Goal: Task Accomplishment & Management: Complete application form

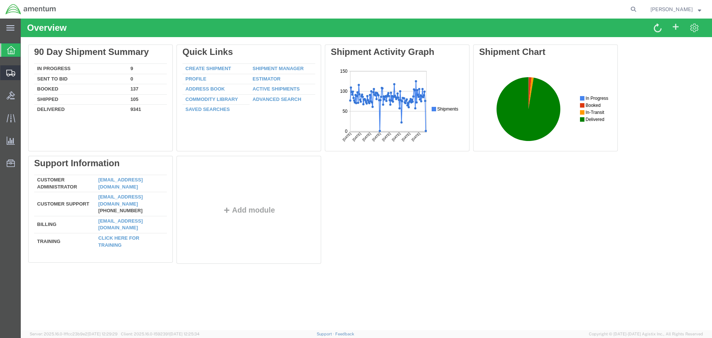
click at [0, 0] on span "Create Shipment" at bounding box center [0, 0] width 0 height 0
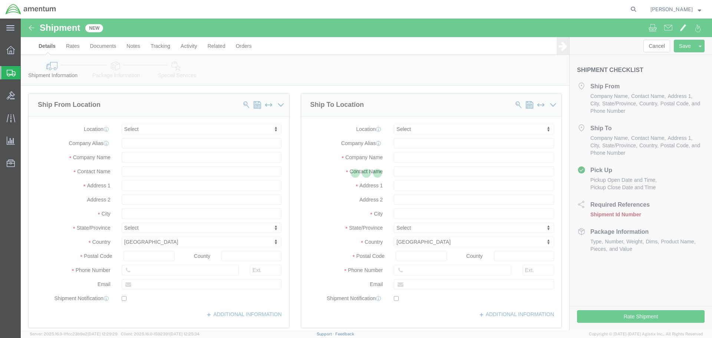
select select
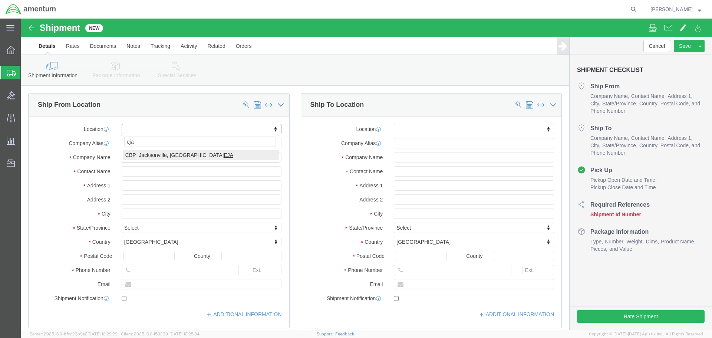
type input "eja"
select select "49930"
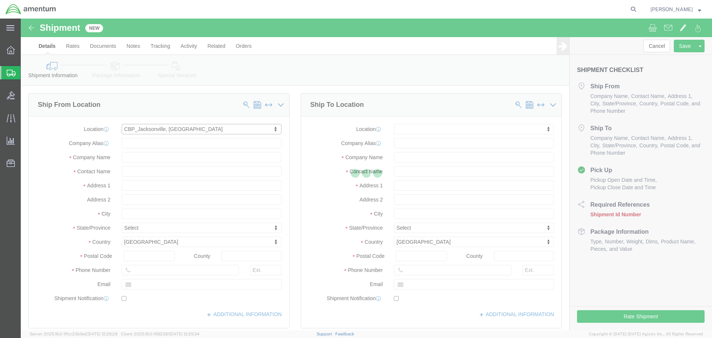
type input "Hangar 1002, [GEOGRAPHIC_DATA]"
type input "32212"
type input "[PHONE_NUMBER]"
type input "Amentum Services, Inc."
type input "[GEOGRAPHIC_DATA]"
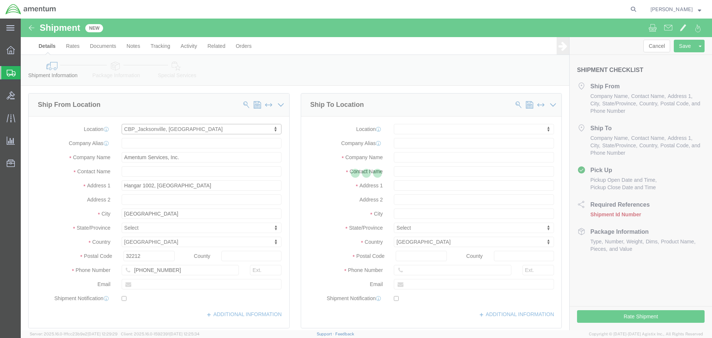
select select "FL"
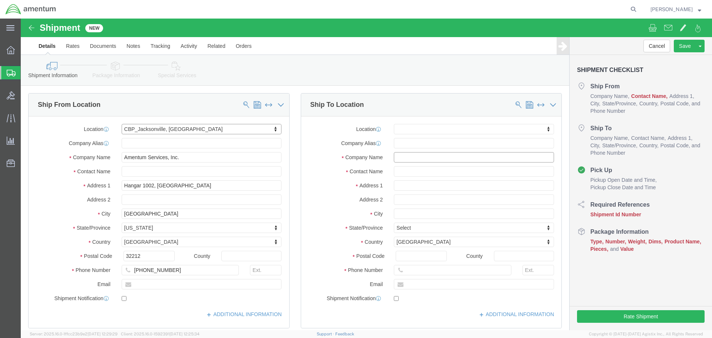
click input "text"
type input "v"
type input "VSE"
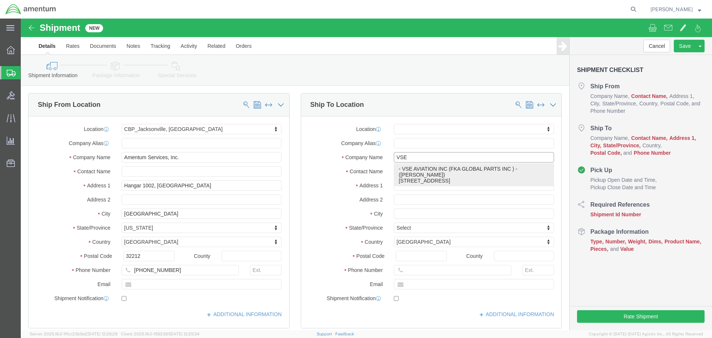
click p "- VSE AVIATION INC (FKA GLOBAL PARTS INC ) - ([PERSON_NAME]) [STREET_ADDRESS]"
select select
type input "[STREET_ADDRESS]"
type input "67010"
type input "VSE AVIATION INC (FKA GLOBAL PARTS INC )"
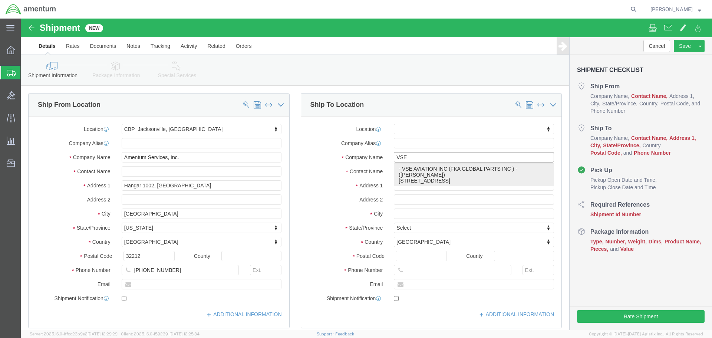
type input "[PERSON_NAME]"
type input "AUGUSTA"
select select "KS"
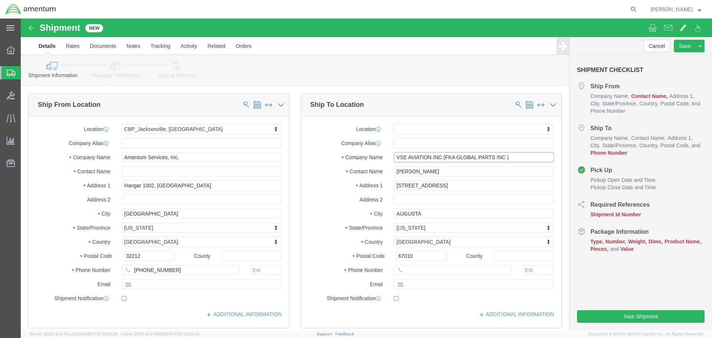
type input "VSE AVIATION INC (FKA GLOBAL PARTS INC )"
click input "text"
type input "3167371715"
click input "text"
drag, startPoint x: 413, startPoint y: 152, endPoint x: 369, endPoint y: 157, distance: 43.7
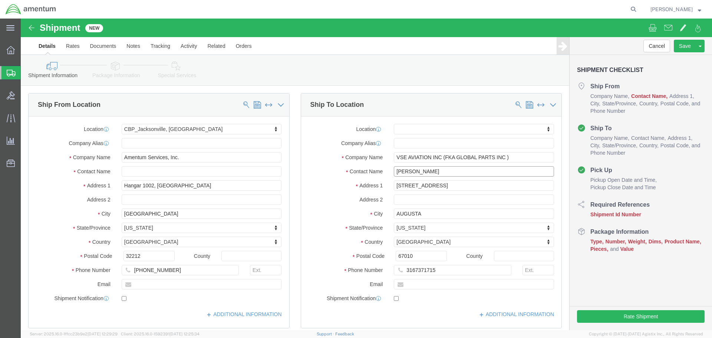
click div "[PERSON_NAME]"
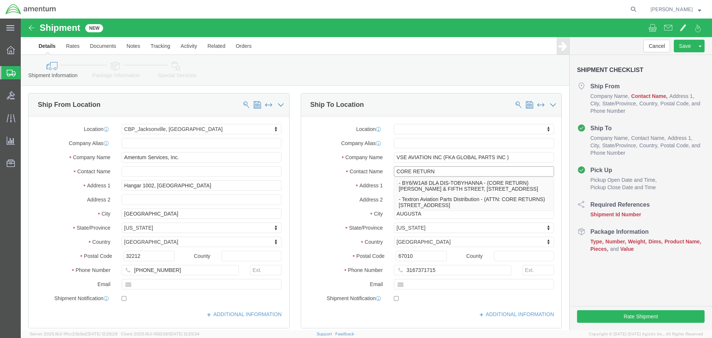
type input "CORE RETURN"
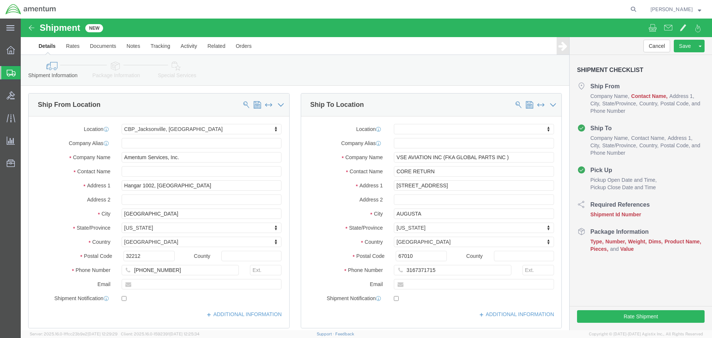
click div "Ship To Location"
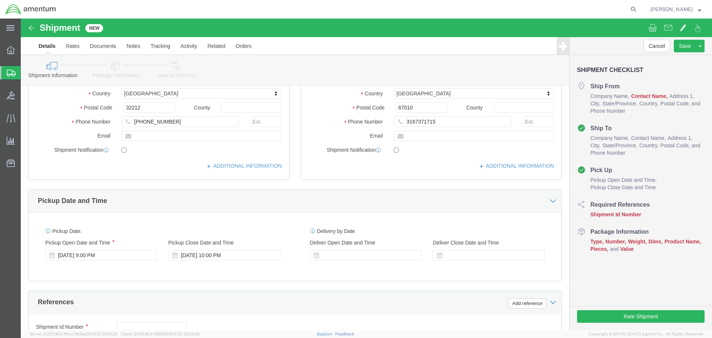
scroll to position [185, 0]
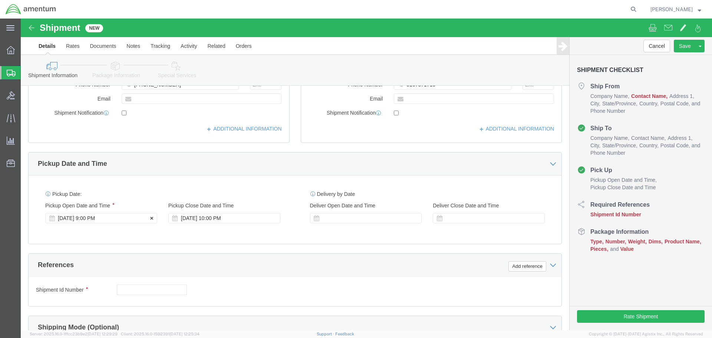
click div "[DATE] 9:00 PM"
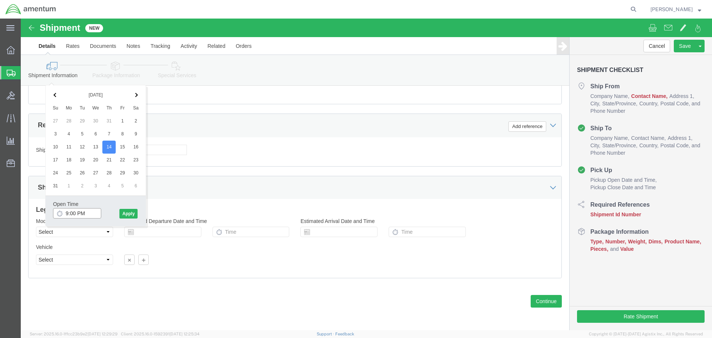
click input "9:00 PM"
type input "8:00 AM"
click button "Apply"
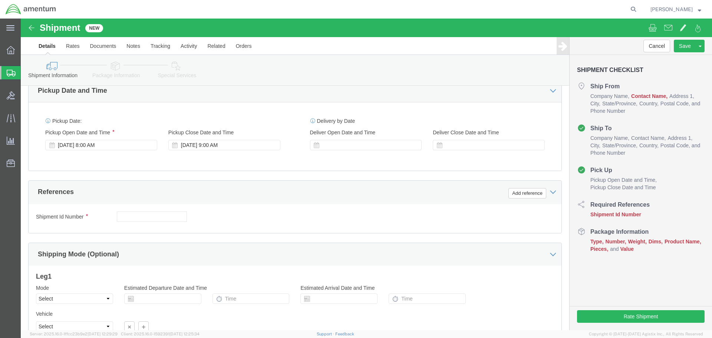
scroll to position [251, 0]
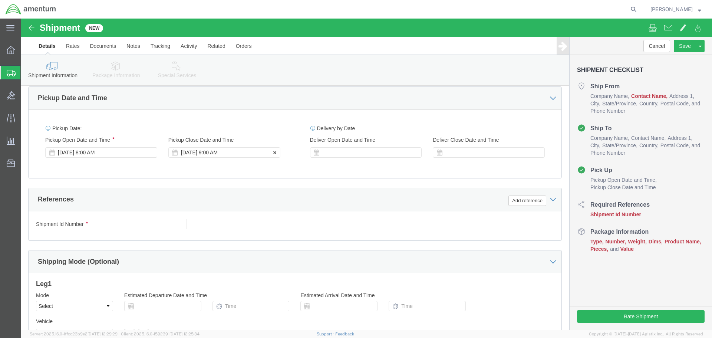
click div "[DATE] 9:00 AM"
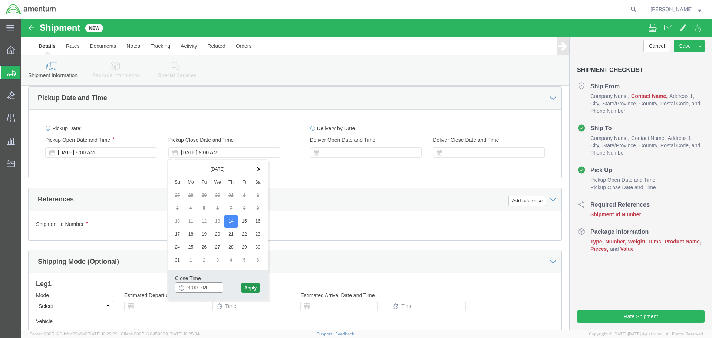
type input "3:00 PM"
click button "Apply"
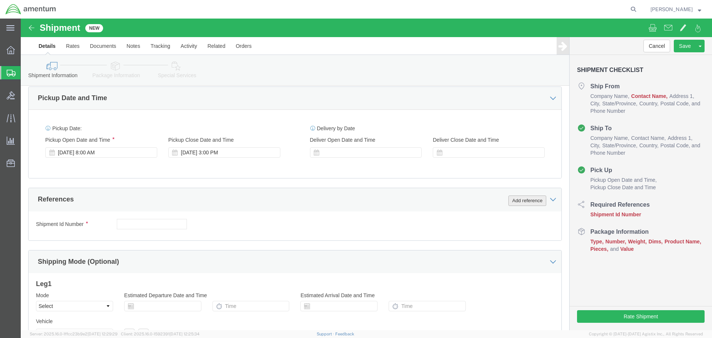
click button "Add reference"
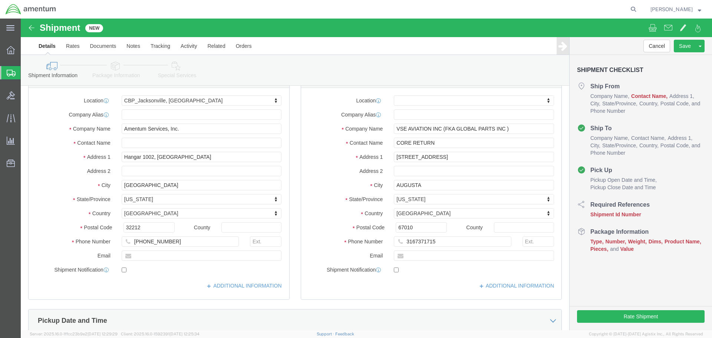
scroll to position [0, 0]
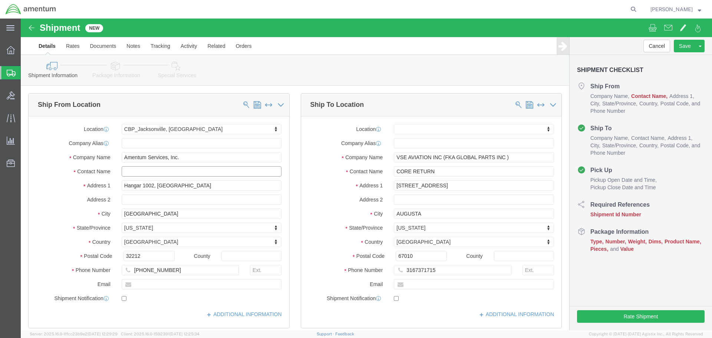
click input "text"
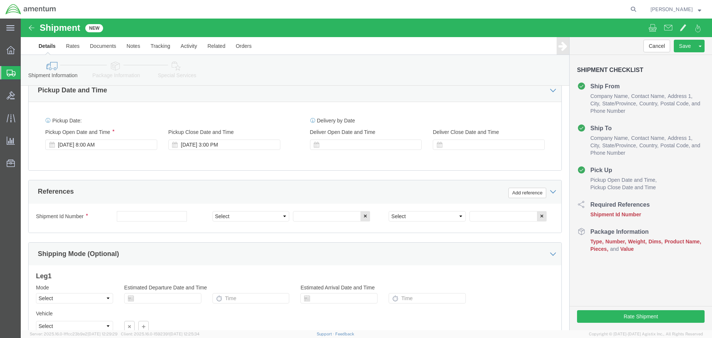
scroll to position [297, 0]
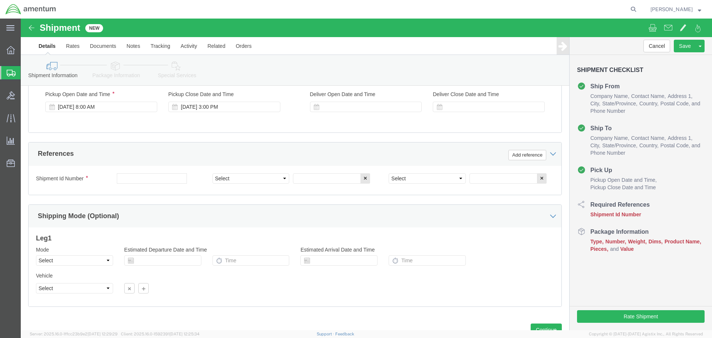
type input "[PERSON_NAME]"
click input "text"
paste input "6118.03.03.2219.000.EJA.0000"
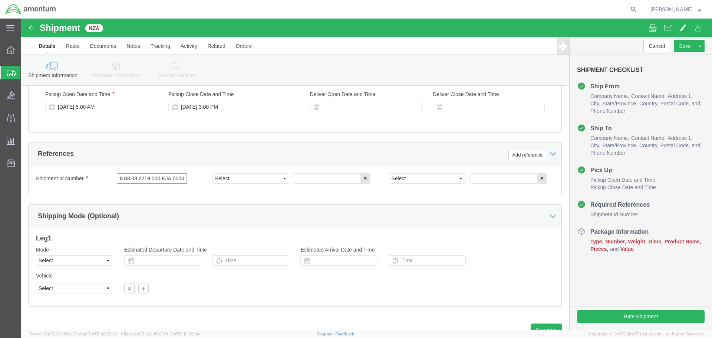
type input "6118.03.03.2219.000.EJA.0000"
click select "Select Account Type Activity ID Airline Appointment Number ASN Batch Request # …"
select select "CUSTREF"
click select "Select Account Type Activity ID Airline Appointment Number ASN Batch Request # …"
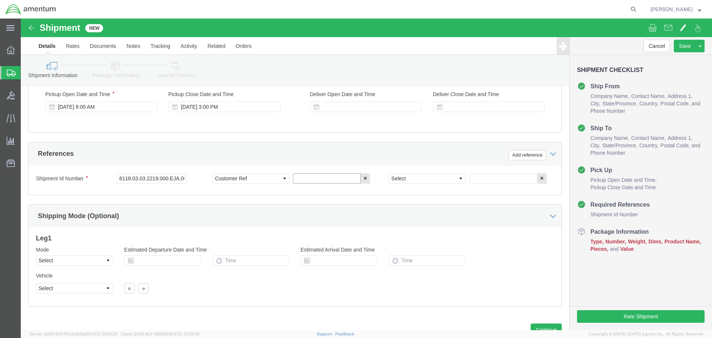
click input "text"
type input "X2 ISOLATOR ASSY"
click select "Select Account Type Activity ID Airline Appointment Number ASN Batch Request # …"
select select "DEPT"
click select "Select Account Type Activity ID Airline Appointment Number ASN Batch Request # …"
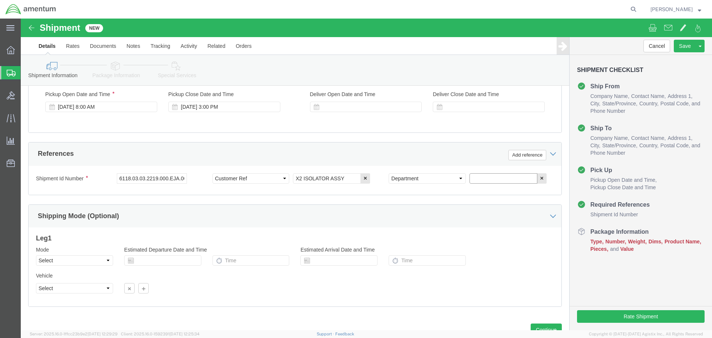
click input "text"
type input "CBP"
click div "Shipping Mode (Optional)"
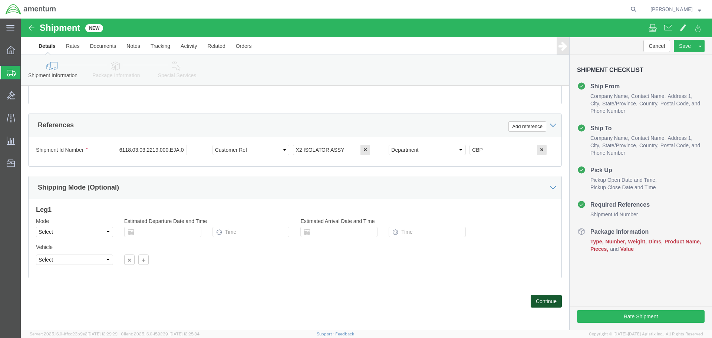
click button "Continue"
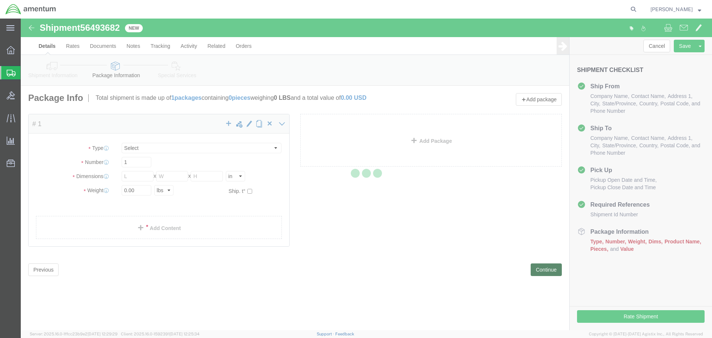
select select "CBOX"
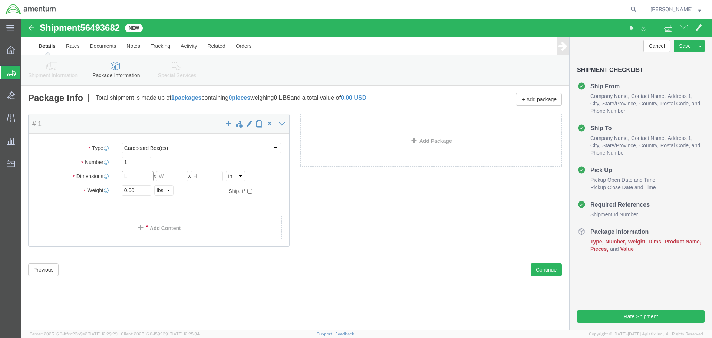
click input "text"
type input "11"
type input "7"
click input "0.00"
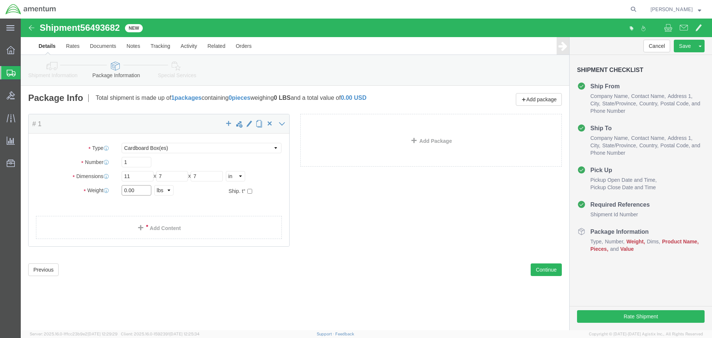
click input "0.00"
type input "8.00"
click link "Add Content"
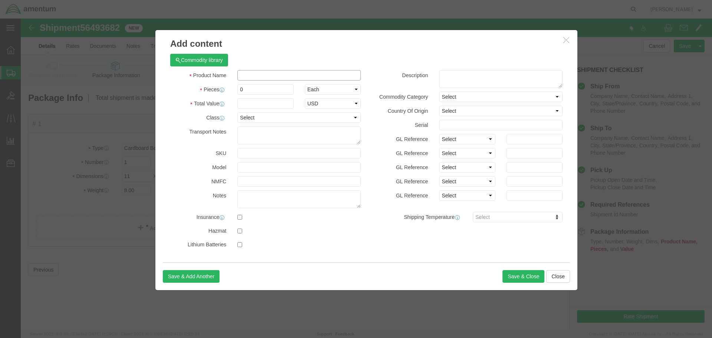
click input "text"
type input "ISOLATOR ASSY"
click div "Commodity library"
drag, startPoint x: 225, startPoint y: 68, endPoint x: 214, endPoint y: 71, distance: 12.0
click div "0"
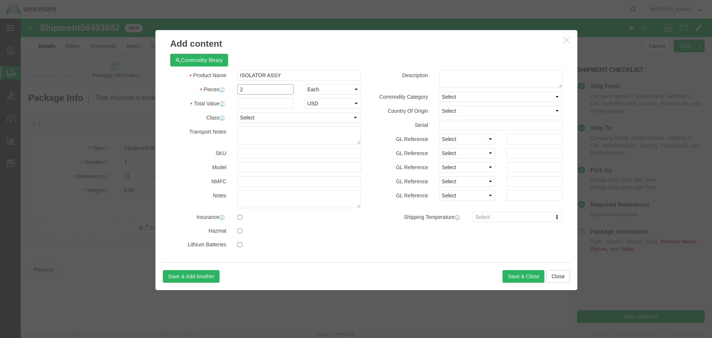
type input "2"
click input "text"
type input "15000.00"
click textarea
click button "Save & Close"
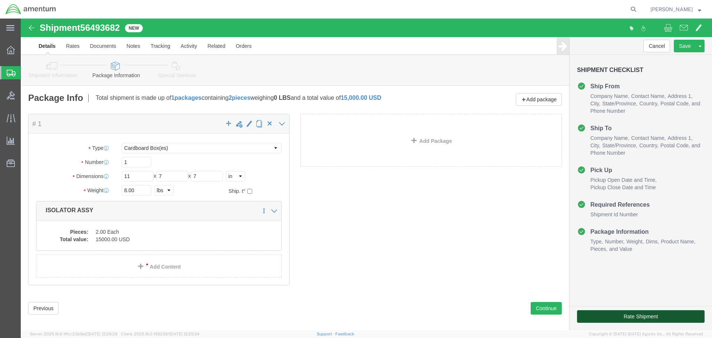
click button "Rate Shipment"
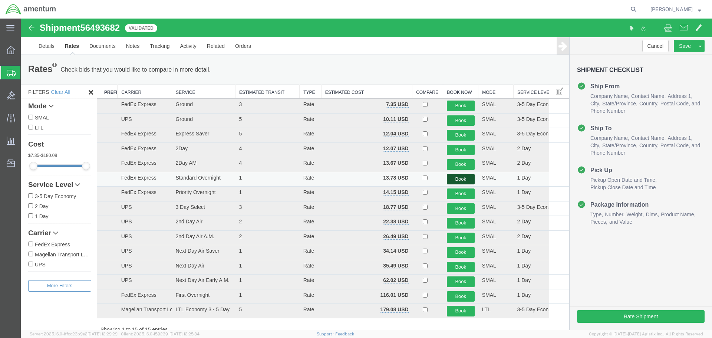
click at [453, 179] on button "Book" at bounding box center [461, 179] width 28 height 11
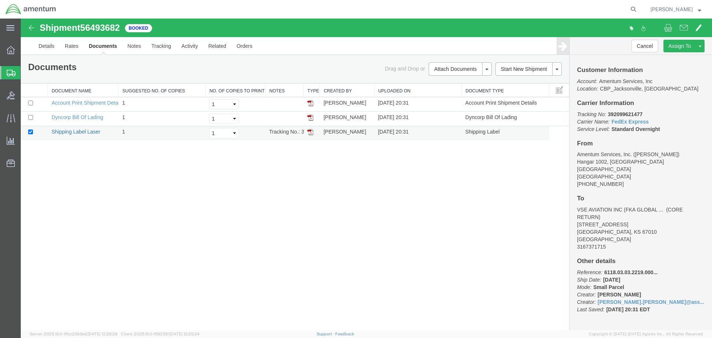
click at [78, 132] on link "Shipping Label Laser" at bounding box center [76, 132] width 49 height 6
click at [250, 207] on div "Shipment 56493682 3 of 3 Booked Details Rates Documents Notes Tracking Activity…" at bounding box center [366, 175] width 691 height 312
